Goal: Task Accomplishment & Management: Manage account settings

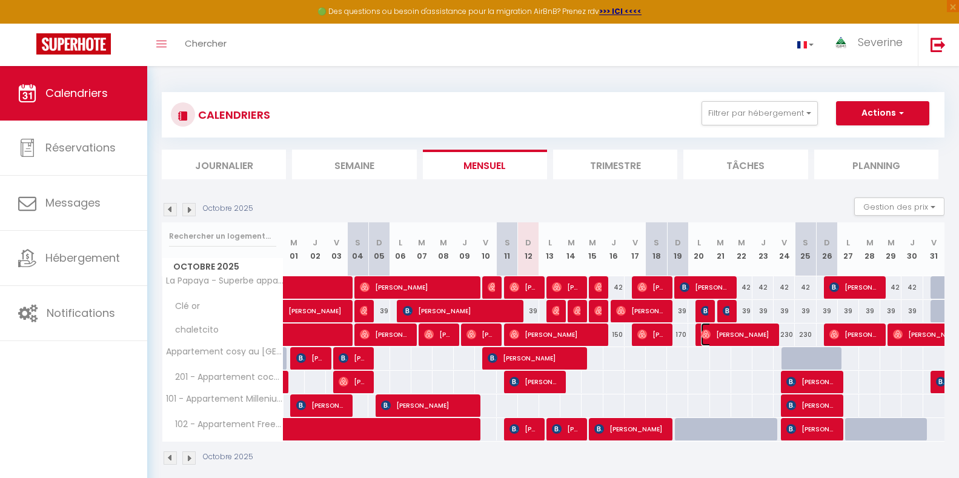
click at [732, 338] on span "[PERSON_NAME]" at bounding box center [736, 334] width 71 height 23
select select "OK"
select select "0"
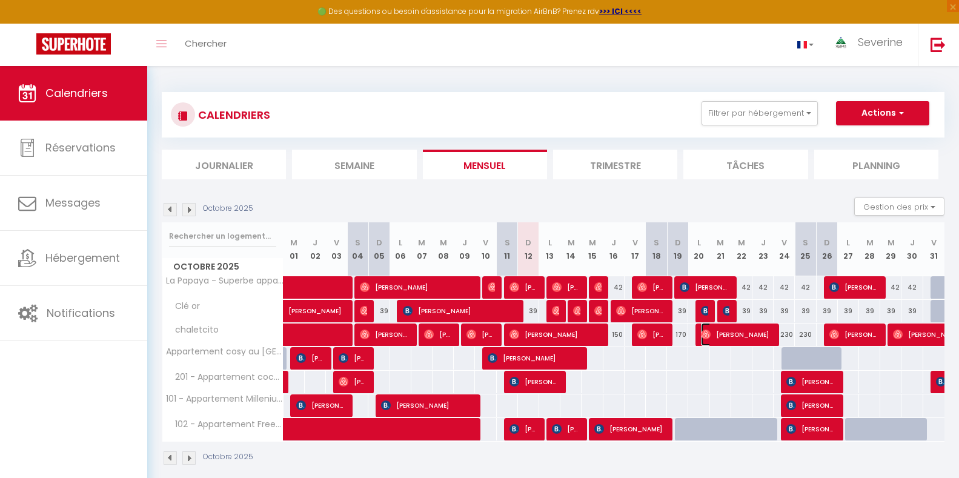
select select "1"
select select
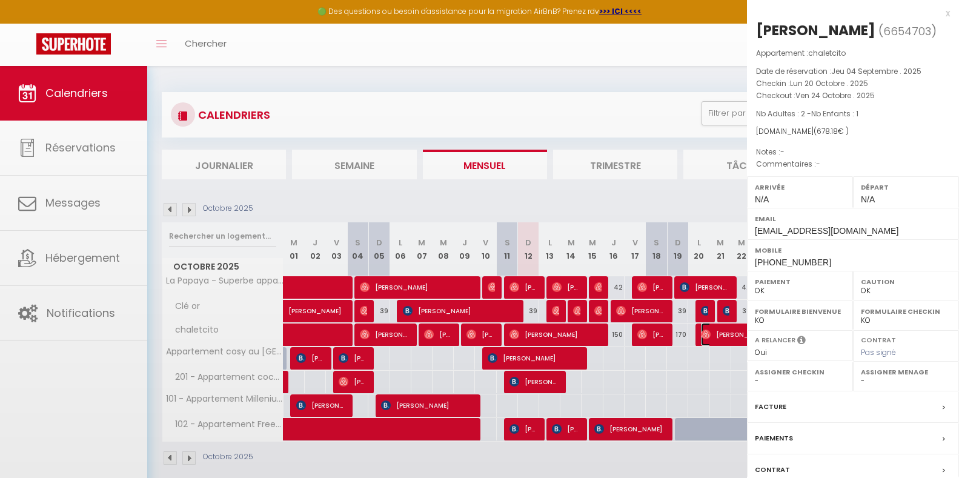
select select "41946"
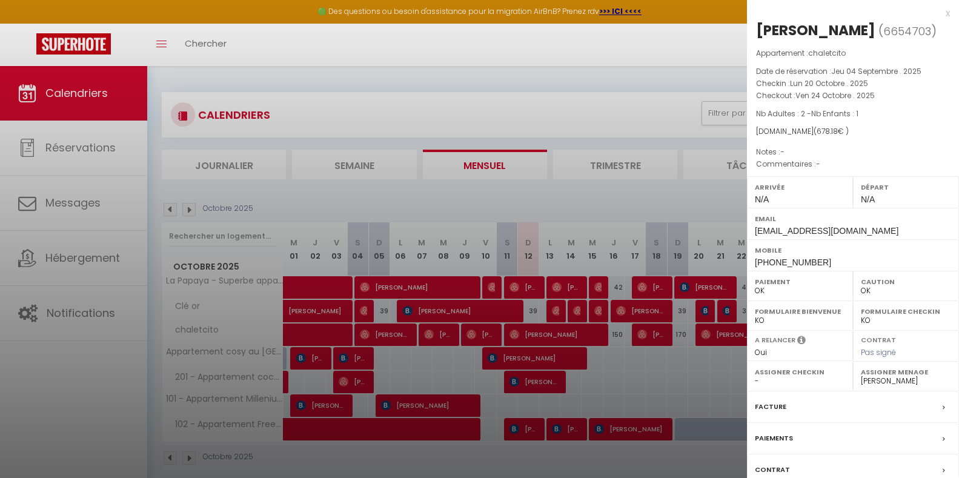
click at [940, 12] on div "x [PERSON_NAME] ( 6654703 ) Appartement : chaletcito Date de réservation : Jeu …" at bounding box center [853, 282] width 212 height 564
click at [934, 17] on div "x" at bounding box center [848, 13] width 203 height 15
